Goal: Use online tool/utility

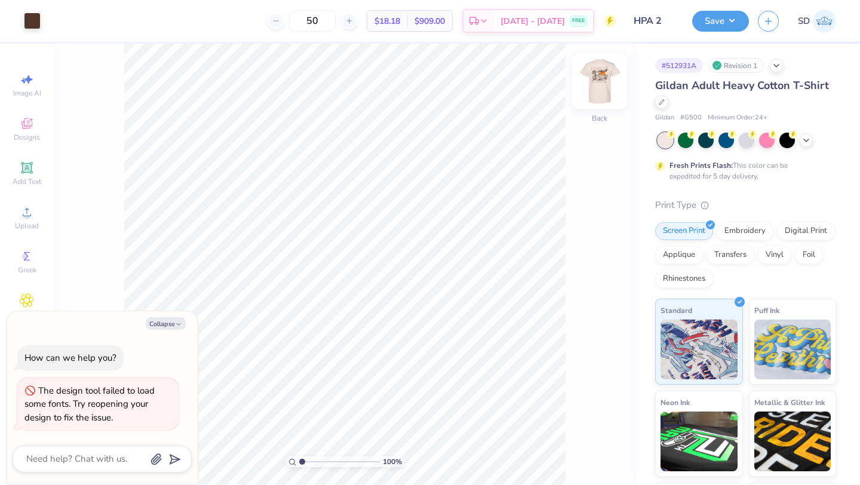
click at [596, 68] on div at bounding box center [599, 81] width 55 height 55
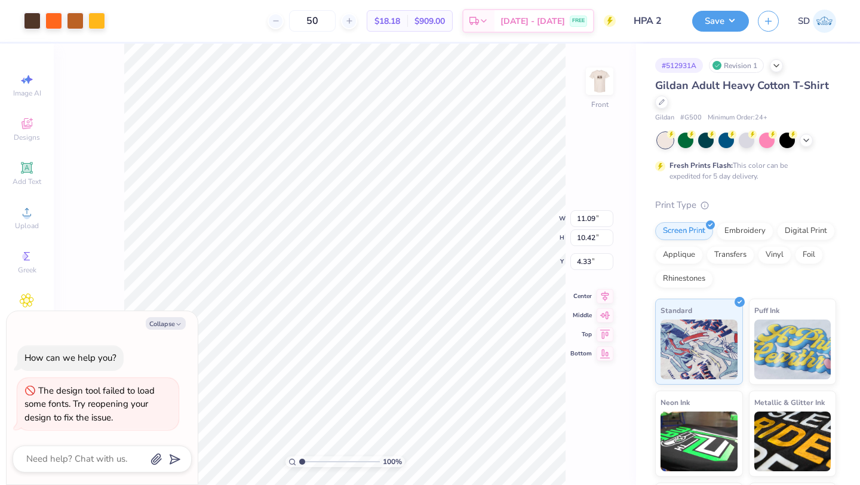
type textarea "x"
type input "3.00"
type textarea "x"
type input "12.02"
type input "11.29"
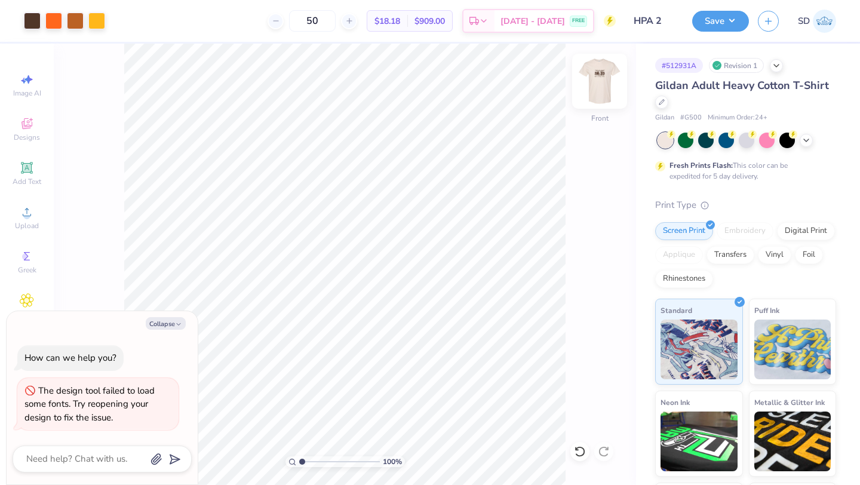
click at [602, 80] on img at bounding box center [600, 81] width 48 height 48
click at [602, 83] on img at bounding box center [600, 81] width 48 height 48
type textarea "x"
